Goal: Task Accomplishment & Management: Manage account settings

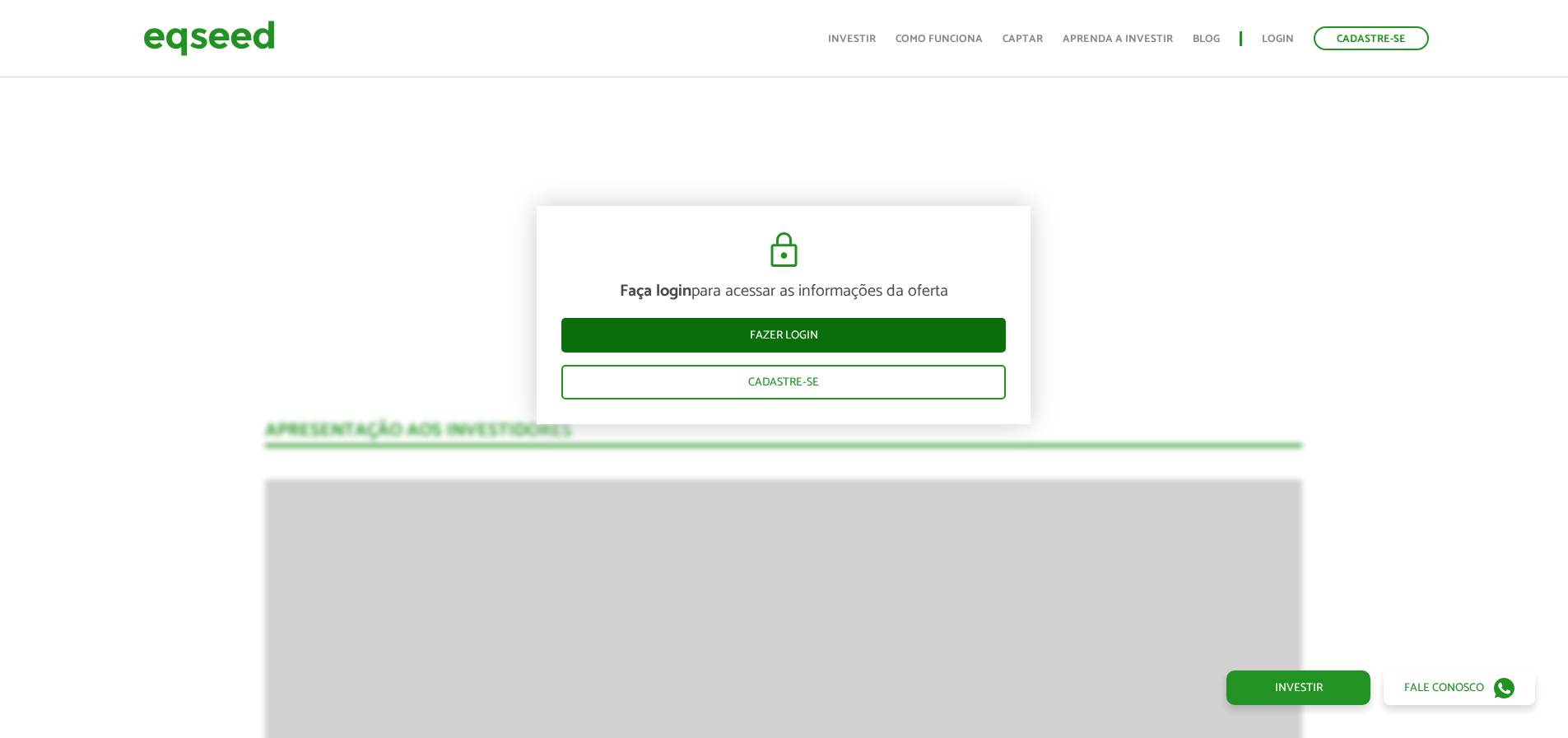
scroll to position [2050, 0]
click at [779, 334] on link "Fazer login" at bounding box center [784, 335] width 444 height 34
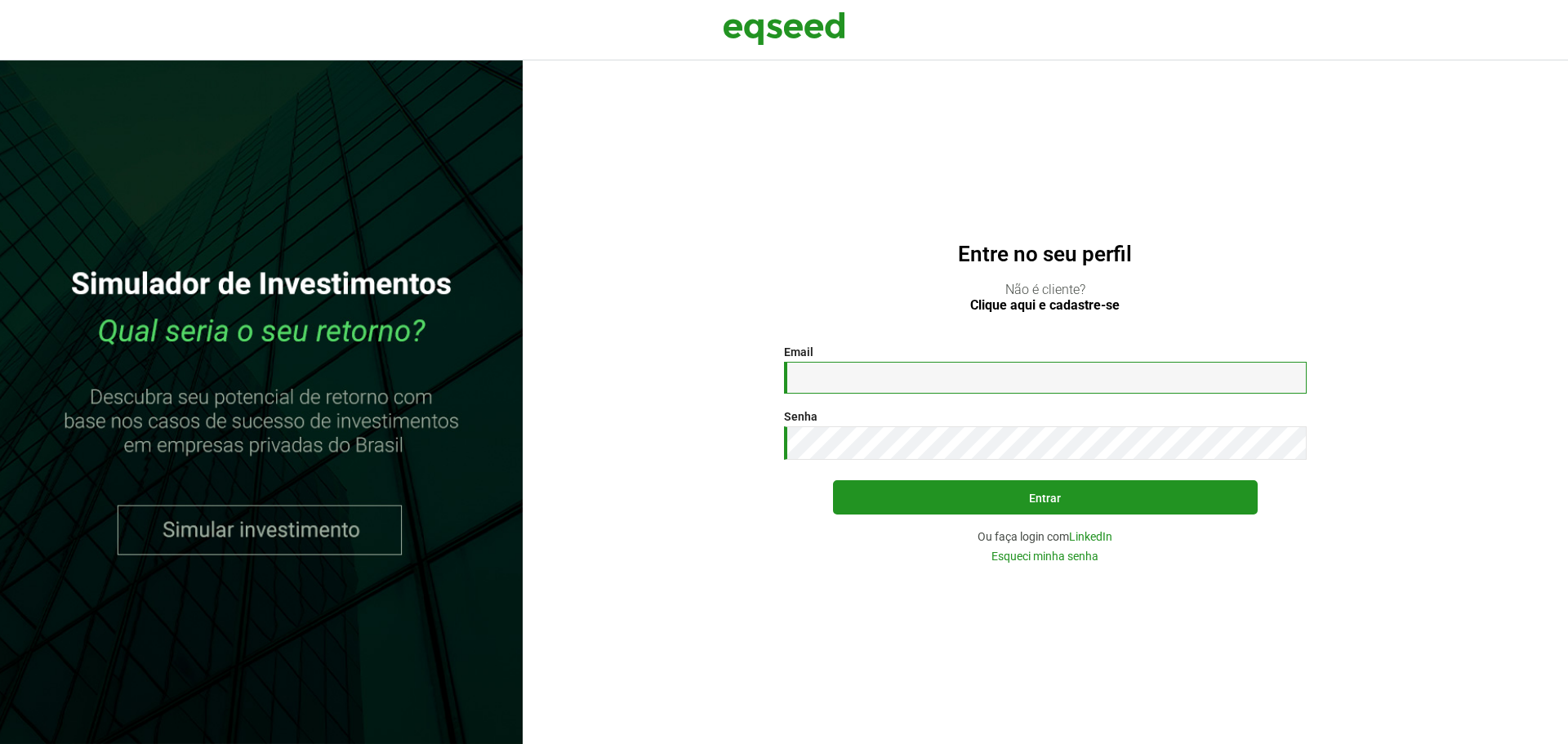
click at [882, 391] on input "Email *" at bounding box center [1045, 377] width 522 height 31
type input "*"
type input "**********"
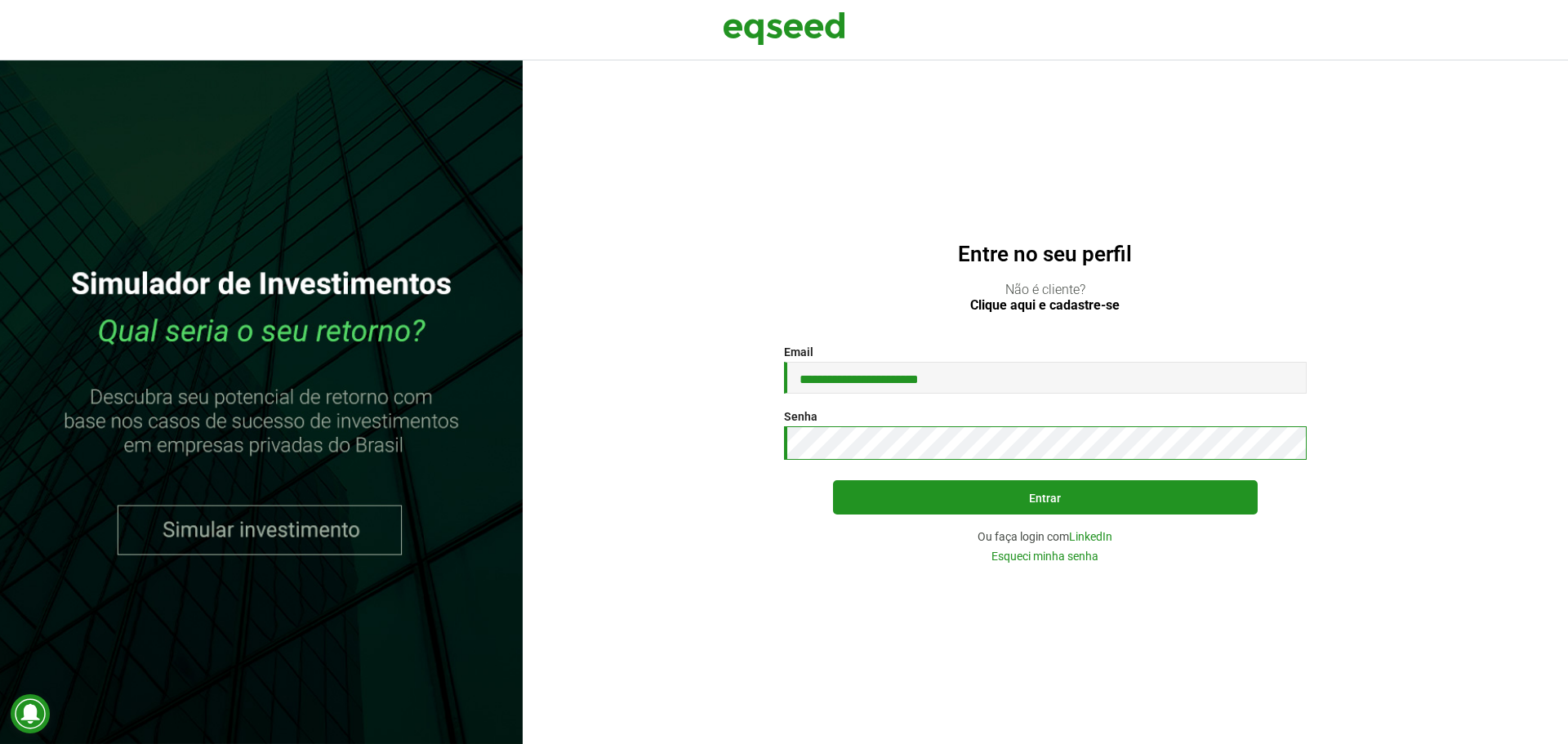
click at [833, 480] on button "Entrar" at bounding box center [1045, 497] width 425 height 34
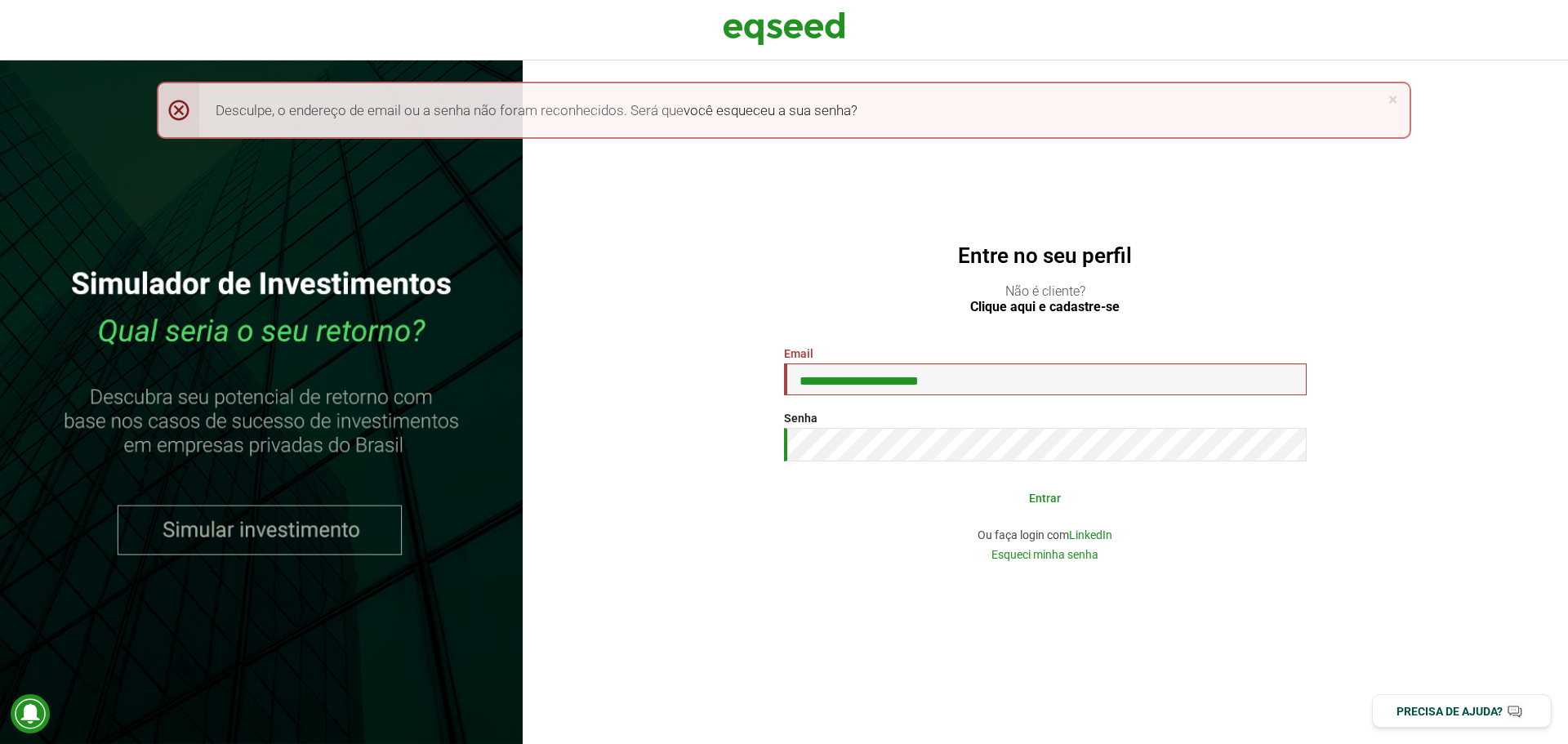
click at [1059, 492] on button "Entrar" at bounding box center [1045, 497] width 425 height 31
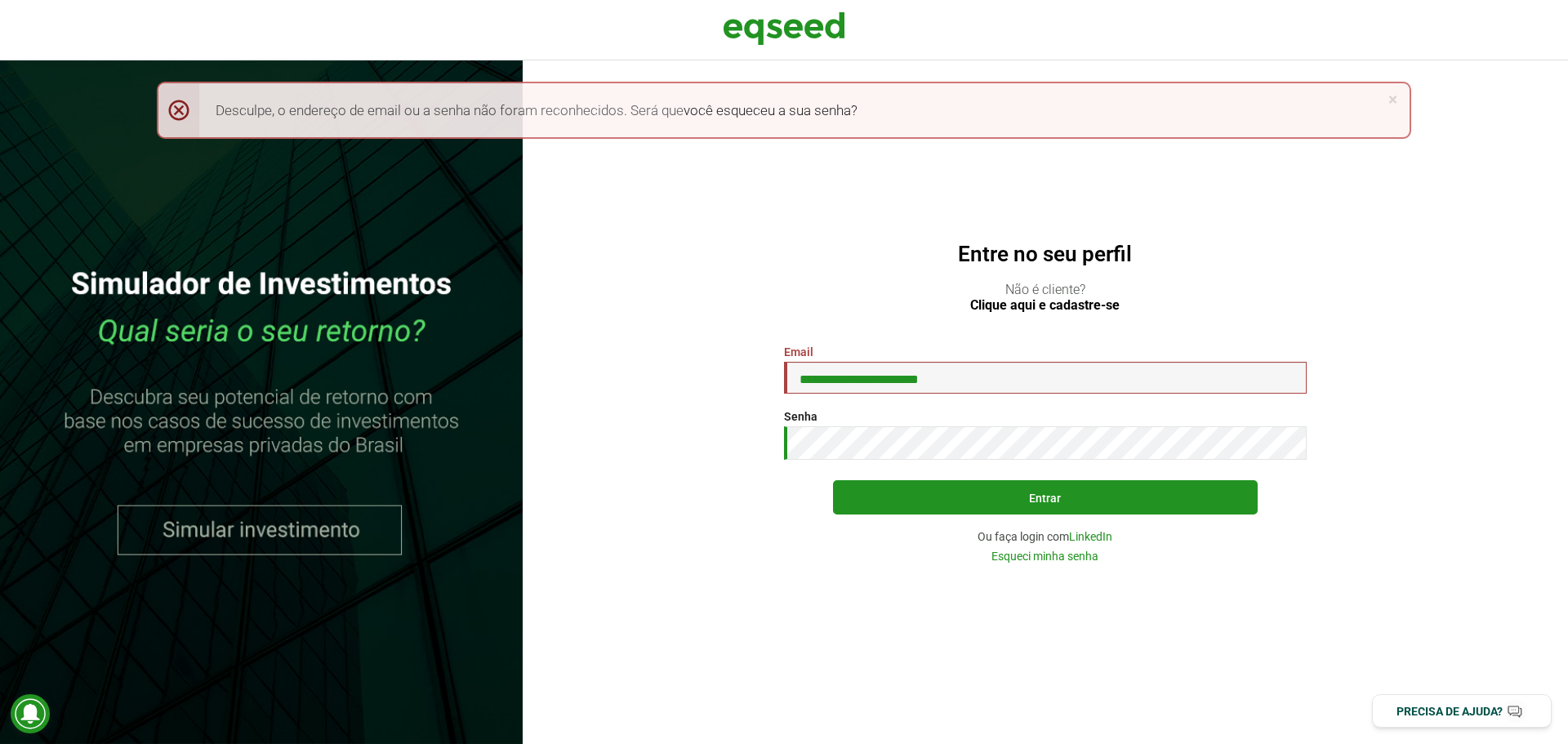
click at [833, 480] on button "Entrar" at bounding box center [1045, 497] width 425 height 34
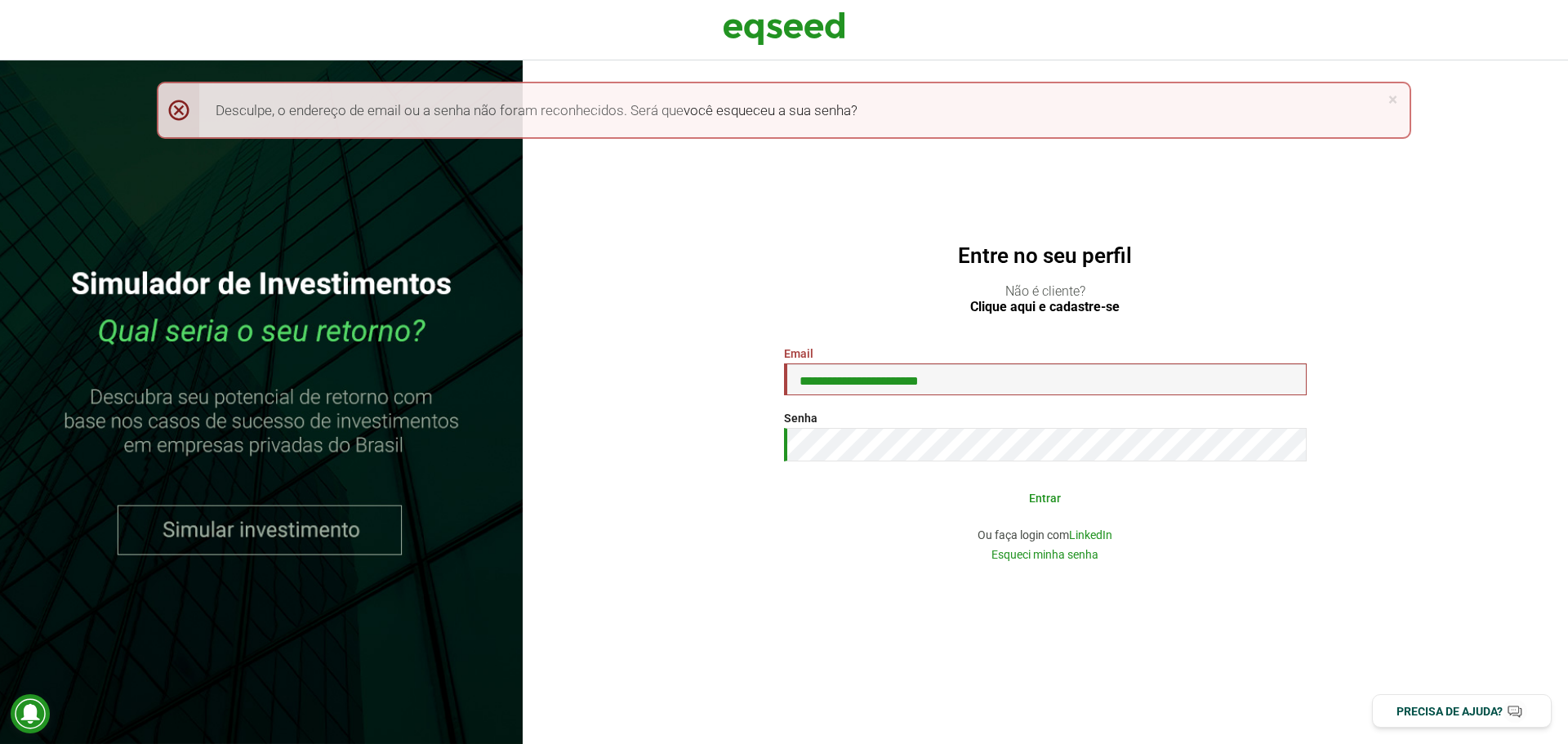
click at [1035, 500] on button "Entrar" at bounding box center [1045, 497] width 425 height 31
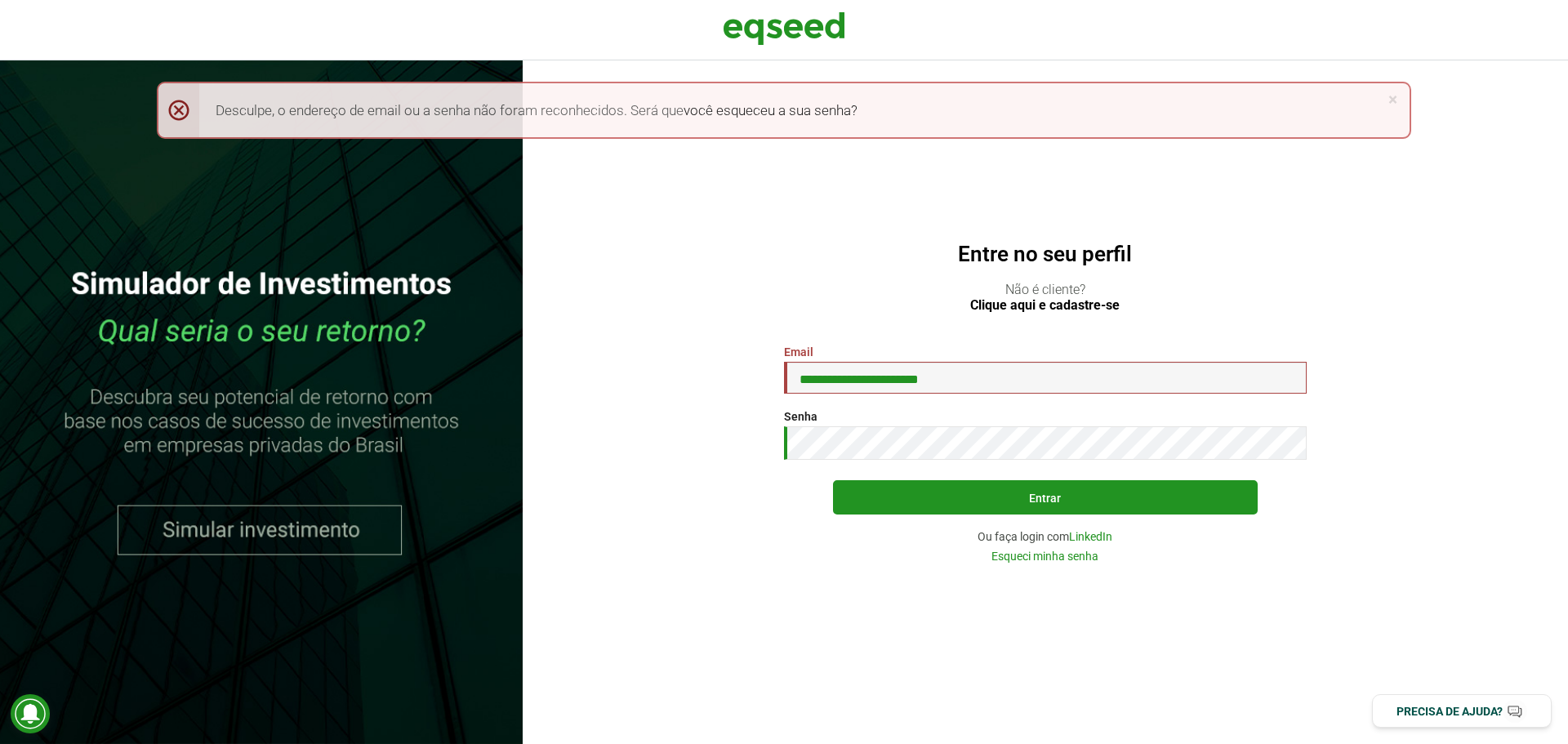
click at [833, 480] on button "Entrar" at bounding box center [1045, 497] width 425 height 34
